Goal: Complete application form: Complete application form

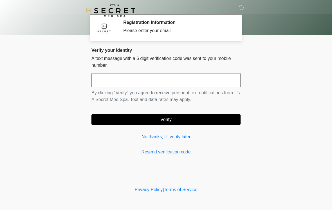
click at [211, 83] on input "text" at bounding box center [165, 80] width 149 height 14
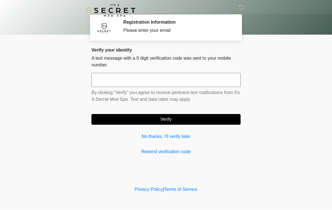
click at [208, 23] on h2 "Registration Information" at bounding box center [177, 22] width 109 height 5
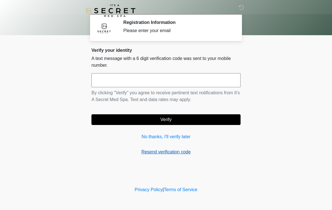
click at [177, 153] on link "Resend verification code" at bounding box center [165, 152] width 149 height 7
click at [165, 150] on link "Resend verification code" at bounding box center [165, 152] width 149 height 7
click at [164, 155] on link "Resend verification code" at bounding box center [165, 152] width 149 height 7
click at [165, 155] on link "Resend verification code" at bounding box center [165, 152] width 149 height 7
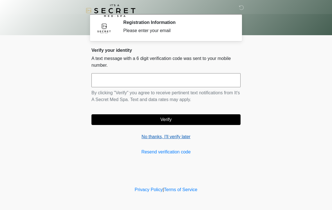
click at [175, 137] on link "No thanks, I'll verify later" at bounding box center [165, 136] width 149 height 7
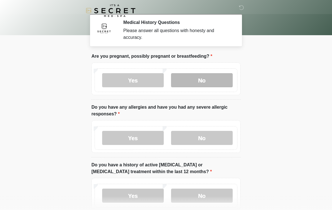
click at [215, 79] on label "No" at bounding box center [202, 80] width 62 height 14
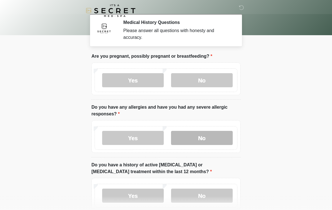
click at [214, 144] on label "No" at bounding box center [202, 138] width 62 height 14
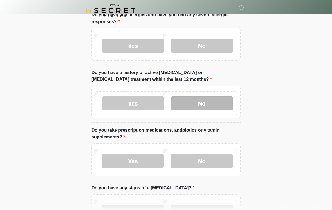
click at [212, 105] on label "No" at bounding box center [202, 103] width 62 height 14
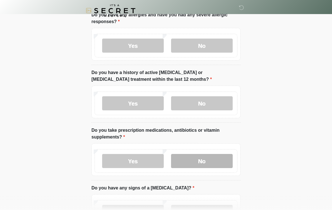
click at [217, 163] on label "No" at bounding box center [202, 161] width 62 height 14
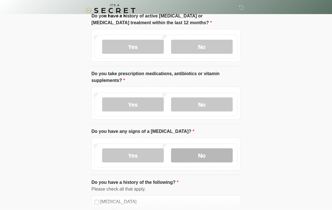
click at [215, 158] on label "No" at bounding box center [202, 156] width 62 height 14
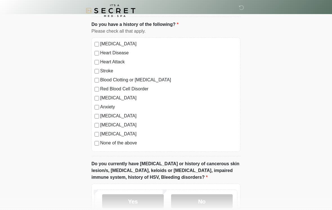
scroll to position [321, 0]
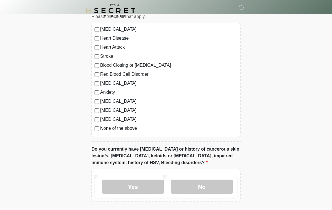
click at [127, 128] on label "None of the above" at bounding box center [168, 128] width 137 height 7
click at [214, 185] on label "No" at bounding box center [202, 187] width 62 height 14
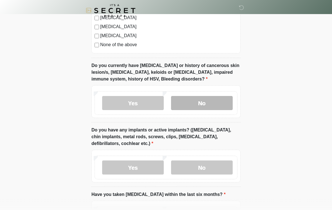
scroll to position [426, 0]
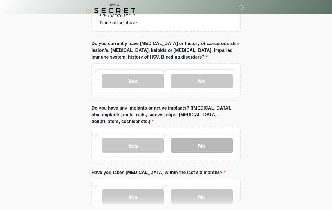
click at [212, 147] on label "No" at bounding box center [202, 146] width 62 height 14
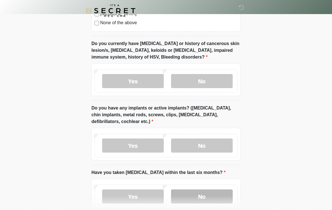
click at [216, 197] on label "No" at bounding box center [202, 196] width 62 height 14
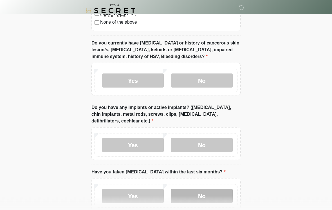
scroll to position [427, 0]
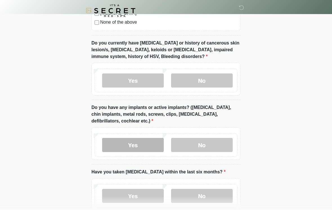
click at [142, 145] on label "Yes" at bounding box center [133, 145] width 62 height 14
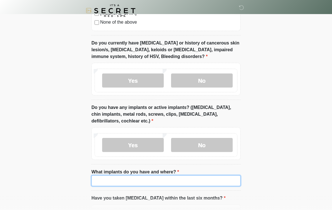
click at [210, 183] on input "What implants do you have and where?" at bounding box center [165, 180] width 149 height 11
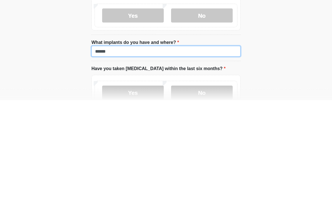
type input "******"
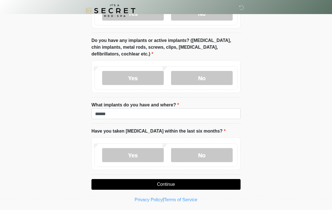
click at [215, 181] on button "Continue" at bounding box center [165, 184] width 149 height 11
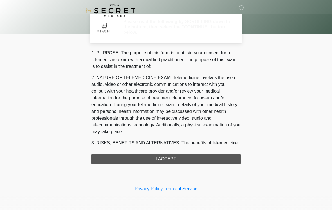
scroll to position [0, 0]
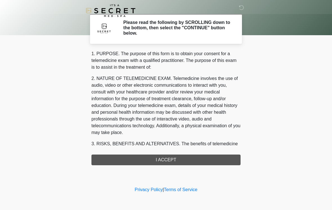
click at [219, 161] on div "1. PURPOSE. The purpose of this form is to obtain your consent for a telemedici…" at bounding box center [165, 107] width 149 height 115
click at [214, 166] on div "‎ ‎ Please read the following by SCROLLING down to the bottom, then select the …" at bounding box center [166, 93] width 169 height 174
click at [216, 158] on div "1. PURPOSE. The purpose of this form is to obtain your consent for a telemedici…" at bounding box center [165, 107] width 149 height 115
click at [184, 168] on div "‎ ‎ Please read the following by SCROLLING down to the bottom, then select the …" at bounding box center [166, 93] width 169 height 174
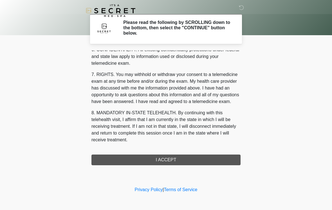
click at [201, 158] on div "1. PURPOSE. The purpose of this form is to obtain your consent for a telemedici…" at bounding box center [165, 107] width 149 height 115
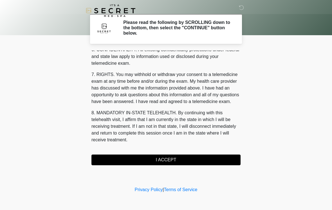
click at [202, 161] on button "I ACCEPT" at bounding box center [165, 159] width 149 height 11
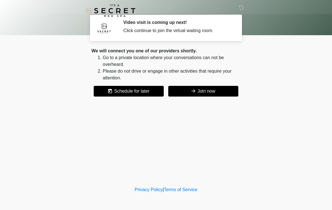
click at [214, 92] on button "Join now" at bounding box center [203, 91] width 70 height 11
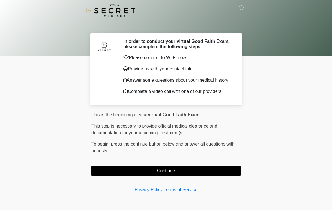
click at [203, 172] on button "Continue" at bounding box center [165, 170] width 149 height 11
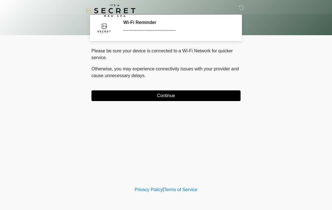
click at [217, 98] on button "Continue" at bounding box center [165, 95] width 149 height 11
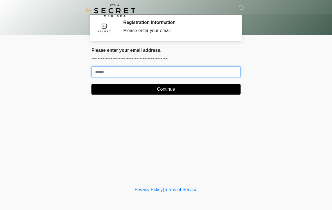
click at [106, 77] on input "Where should we email your treatment plan?" at bounding box center [165, 71] width 149 height 11
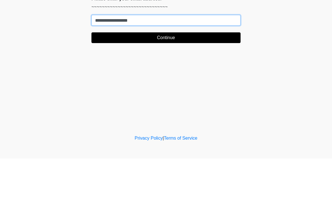
type input "**********"
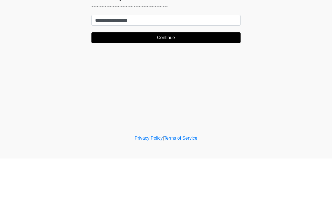
click at [197, 84] on button "Continue" at bounding box center [165, 89] width 149 height 11
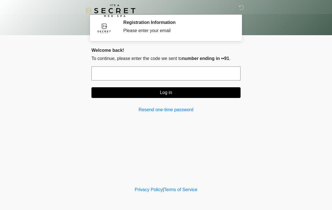
click at [201, 75] on input "text" at bounding box center [165, 73] width 149 height 14
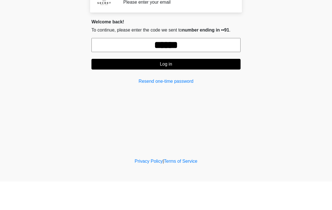
type input "******"
click at [204, 87] on button "Log in" at bounding box center [165, 92] width 149 height 11
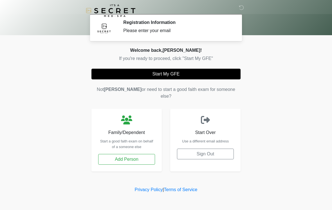
click at [202, 74] on button "Start My GFE" at bounding box center [165, 74] width 149 height 11
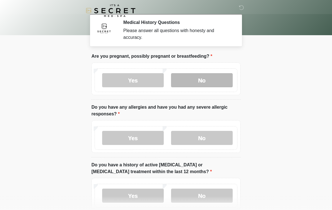
click at [208, 76] on label "No" at bounding box center [202, 80] width 62 height 14
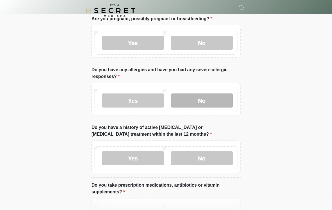
click at [216, 103] on label "No" at bounding box center [202, 101] width 62 height 14
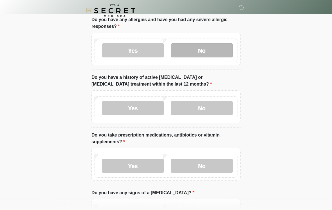
scroll to position [88, 0]
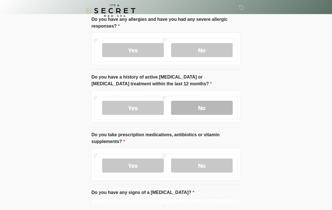
click at [223, 109] on label "No" at bounding box center [202, 108] width 62 height 14
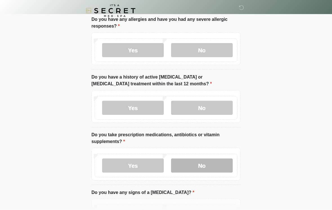
click at [218, 164] on label "No" at bounding box center [202, 165] width 62 height 14
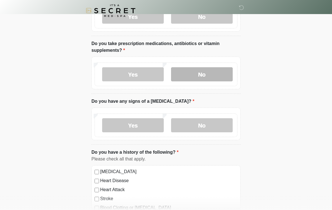
scroll to position [183, 0]
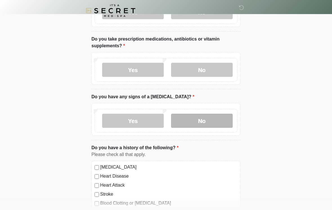
click at [216, 117] on label "No" at bounding box center [202, 121] width 62 height 14
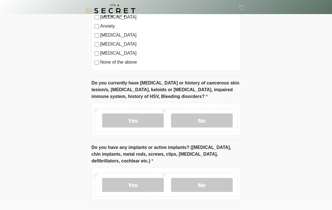
scroll to position [390, 0]
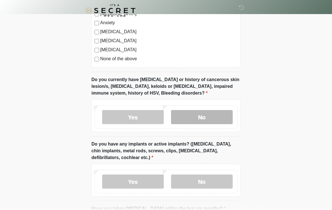
click at [220, 118] on label "No" at bounding box center [202, 117] width 62 height 14
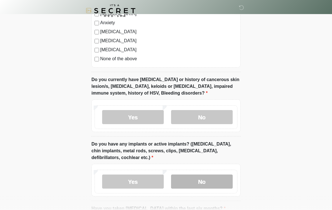
click at [218, 179] on label "No" at bounding box center [202, 181] width 62 height 14
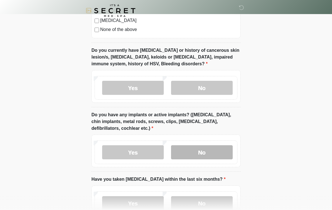
scroll to position [468, 0]
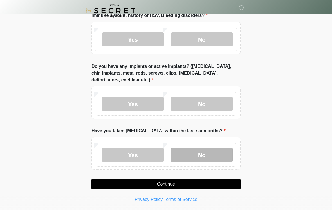
click at [214, 154] on label "No" at bounding box center [202, 155] width 62 height 14
click at [216, 183] on button "Continue" at bounding box center [165, 184] width 149 height 11
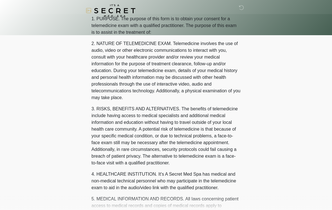
scroll to position [0, 0]
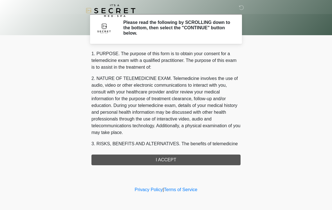
click at [210, 163] on div "1. PURPOSE. The purpose of this form is to obtain your consent for a telemedici…" at bounding box center [165, 107] width 149 height 115
click at [179, 159] on div "1. PURPOSE. The purpose of this form is to obtain your consent for a telemedici…" at bounding box center [165, 107] width 149 height 115
click at [174, 155] on div "1. PURPOSE. The purpose of this form is to obtain your consent for a telemedici…" at bounding box center [165, 107] width 149 height 115
click at [173, 155] on div "1. PURPOSE. The purpose of this form is to obtain your consent for a telemedici…" at bounding box center [165, 107] width 149 height 115
click at [180, 159] on div "1. PURPOSE. The purpose of this form is to obtain your consent for a telemedici…" at bounding box center [165, 107] width 149 height 115
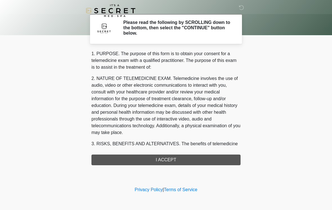
click at [183, 156] on div "1. PURPOSE. The purpose of this form is to obtain your consent for a telemedici…" at bounding box center [165, 107] width 149 height 115
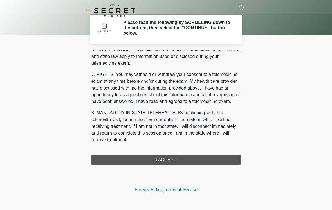
click at [180, 163] on div "1. PURPOSE. The purpose of this form is to obtain your consent for a telemedici…" at bounding box center [165, 107] width 149 height 115
click at [180, 162] on div "1. PURPOSE. The purpose of this form is to obtain your consent for a telemedici…" at bounding box center [165, 107] width 149 height 115
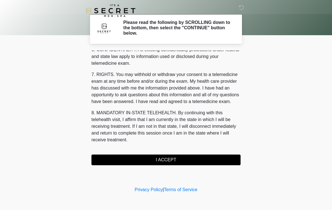
scroll to position [229, 0]
click at [182, 160] on button "I ACCEPT" at bounding box center [165, 159] width 149 height 11
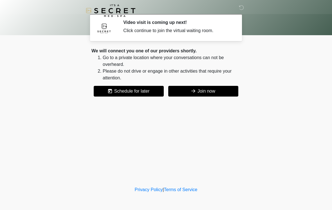
click at [226, 93] on button "Join now" at bounding box center [203, 91] width 70 height 11
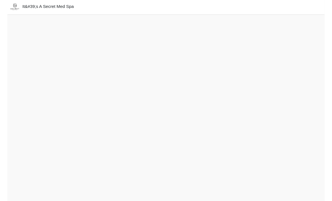
scroll to position [6, 0]
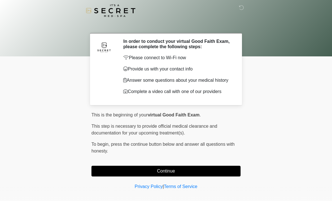
click at [229, 171] on button "Continue" at bounding box center [165, 170] width 149 height 11
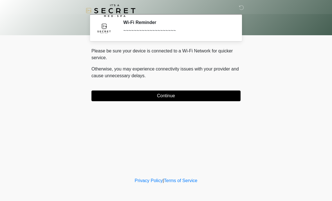
click at [218, 94] on button "Continue" at bounding box center [165, 95] width 149 height 11
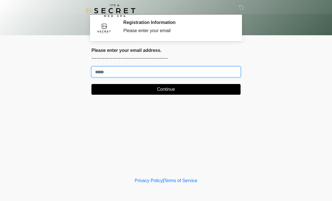
click at [101, 71] on input "Where should we email your treatment plan?" at bounding box center [165, 71] width 149 height 11
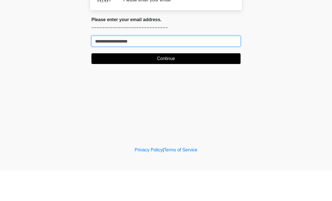
type input "**********"
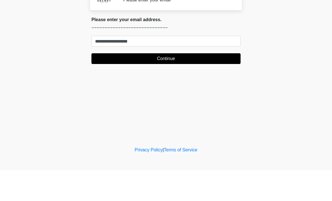
click at [128, 84] on button "Continue" at bounding box center [165, 89] width 149 height 11
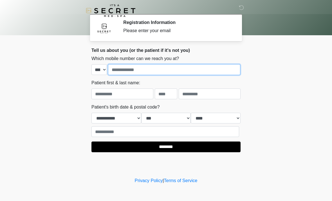
click at [125, 69] on input "tel" at bounding box center [174, 69] width 132 height 11
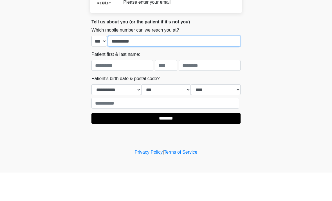
type input "**********"
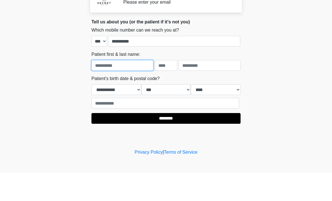
click at [109, 88] on input "text" at bounding box center [122, 93] width 62 height 11
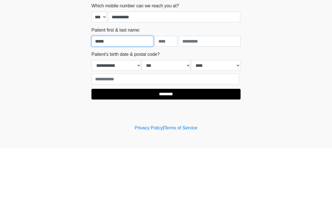
type input "*****"
click at [165, 88] on input "text" at bounding box center [166, 93] width 23 height 11
type input "*"
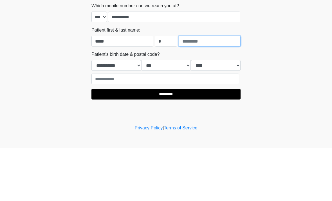
click at [194, 88] on input "text" at bounding box center [210, 93] width 62 height 11
type input "*******"
click at [101, 113] on select "**********" at bounding box center [116, 118] width 50 height 11
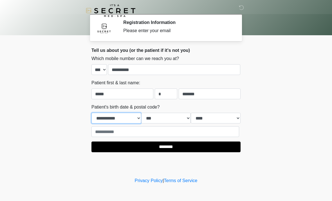
select select "**"
click at [161, 120] on select "*** * * * * * * * * * ** ** ** ** ** ** ** ** ** ** ** ** ** ** ** ** ** ** ** …" at bounding box center [166, 118] width 50 height 11
select select "*"
click at [208, 118] on select "**** **** **** **** **** **** **** **** **** **** **** **** **** **** **** ****…" at bounding box center [216, 118] width 50 height 11
select select "****"
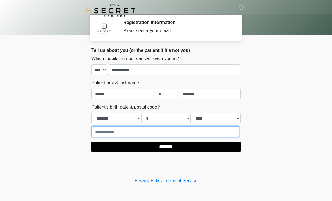
click at [101, 132] on input "text" at bounding box center [165, 131] width 148 height 11
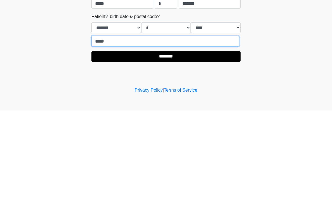
type input "*****"
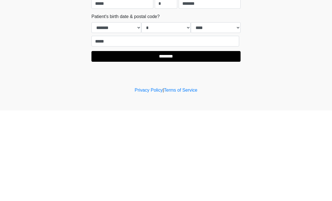
click at [135, 141] on input "********" at bounding box center [165, 146] width 149 height 11
